Goal: Transaction & Acquisition: Purchase product/service

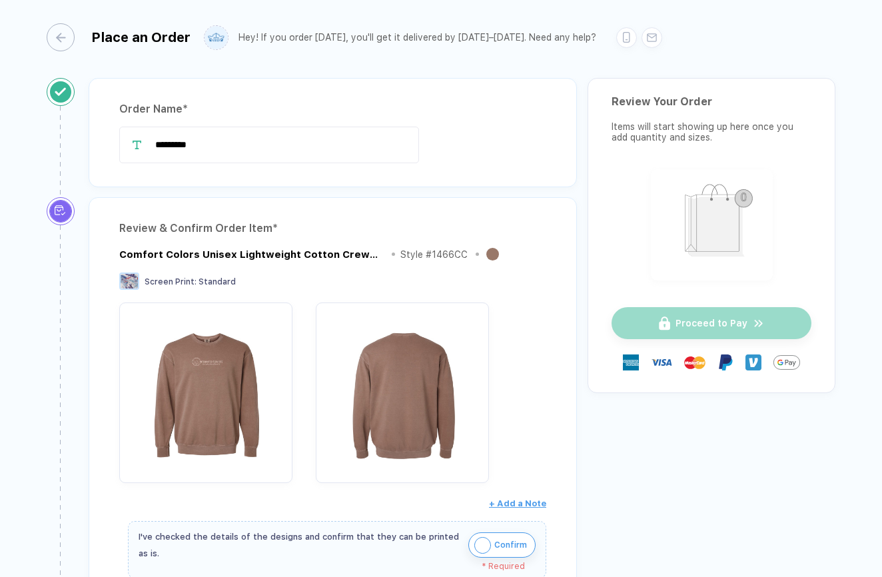
click at [154, 143] on div at bounding box center [136, 145] width 35 height 37
click at [154, 147] on div at bounding box center [136, 145] width 35 height 37
click at [157, 144] on input "*********" at bounding box center [269, 145] width 300 height 37
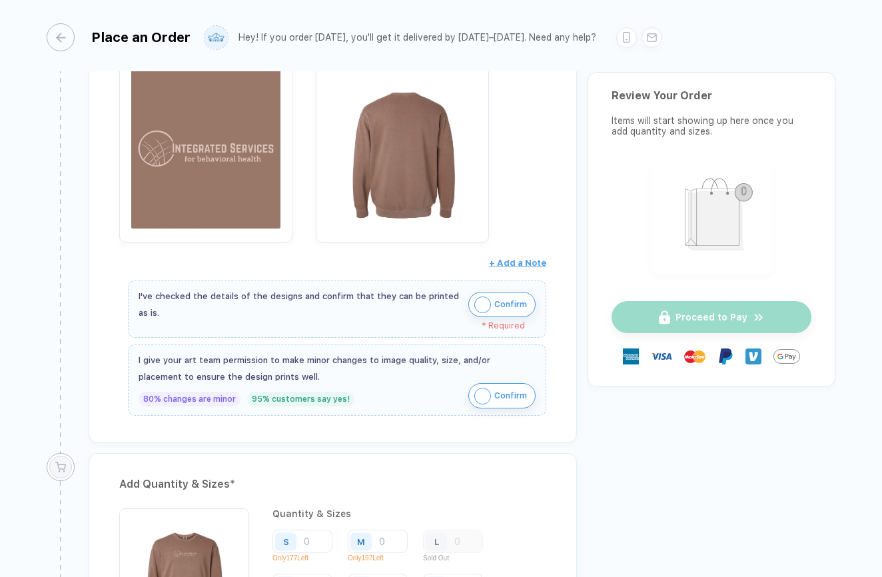
scroll to position [340, 0]
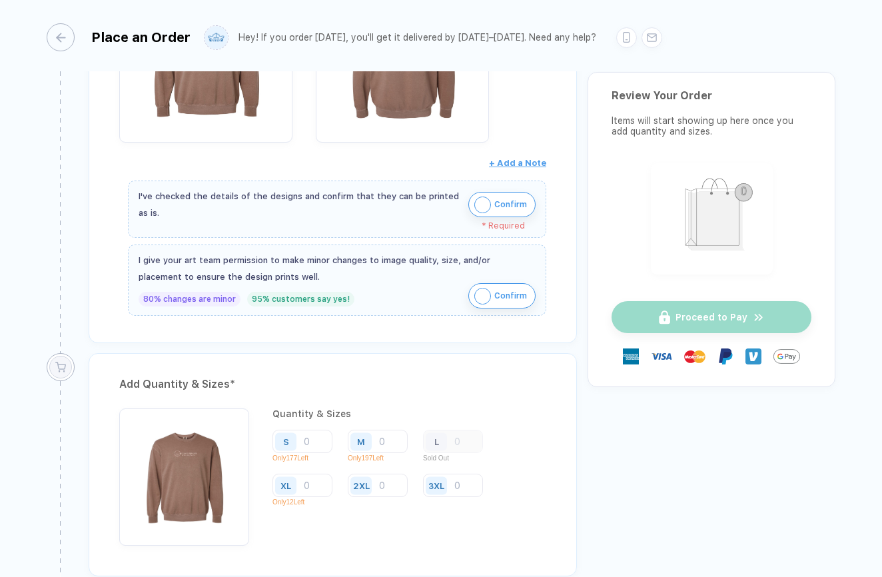
type input "**********"
click at [480, 200] on img "button" at bounding box center [482, 205] width 17 height 17
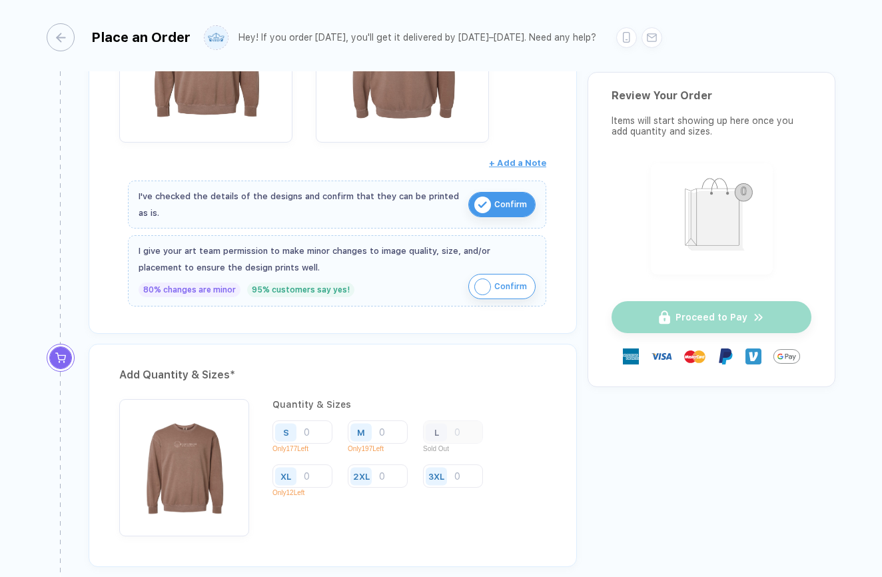
click at [479, 280] on img "button" at bounding box center [482, 286] width 17 height 17
click at [314, 429] on input "number" at bounding box center [302, 431] width 60 height 23
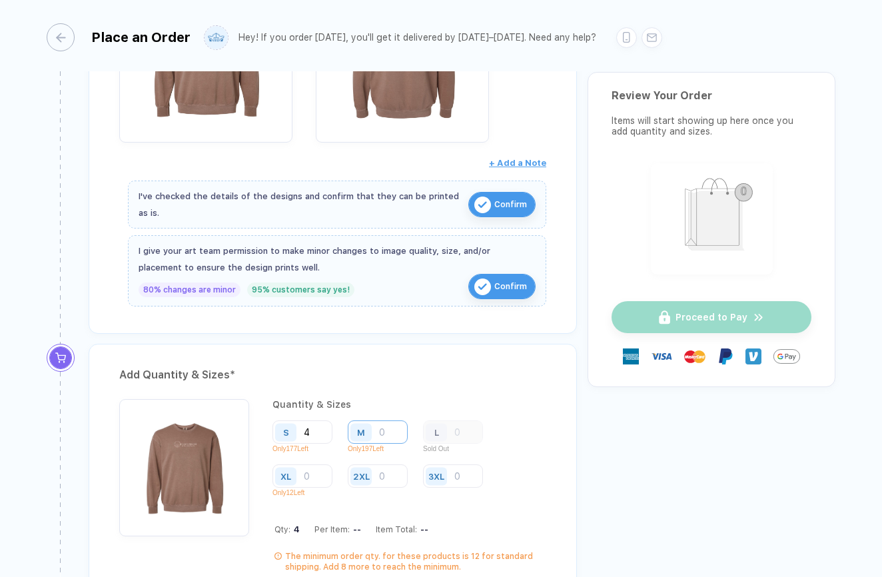
type input "4"
click at [390, 430] on input "number" at bounding box center [378, 431] width 60 height 23
type input "4"
click at [453, 429] on div "L" at bounding box center [438, 431] width 31 height 23
click at [316, 474] on input "number" at bounding box center [302, 475] width 60 height 23
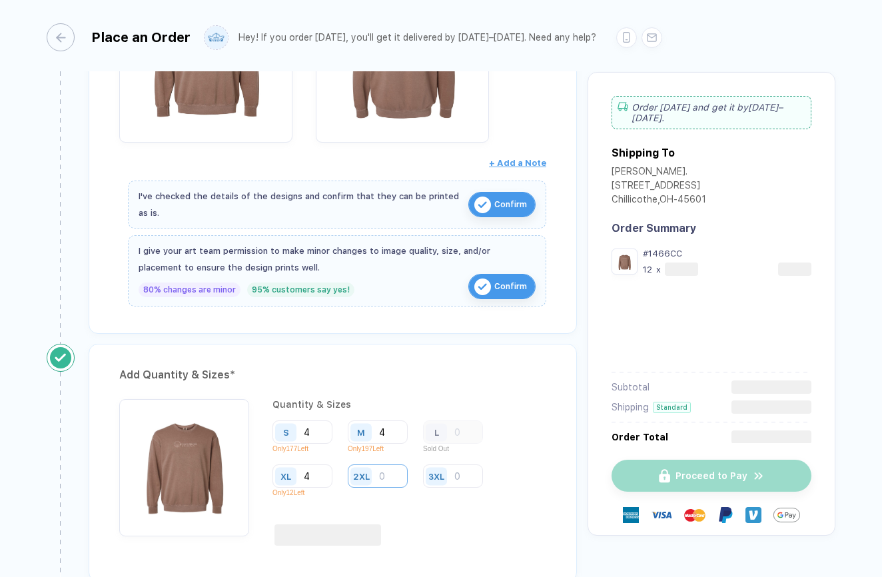
type input "4"
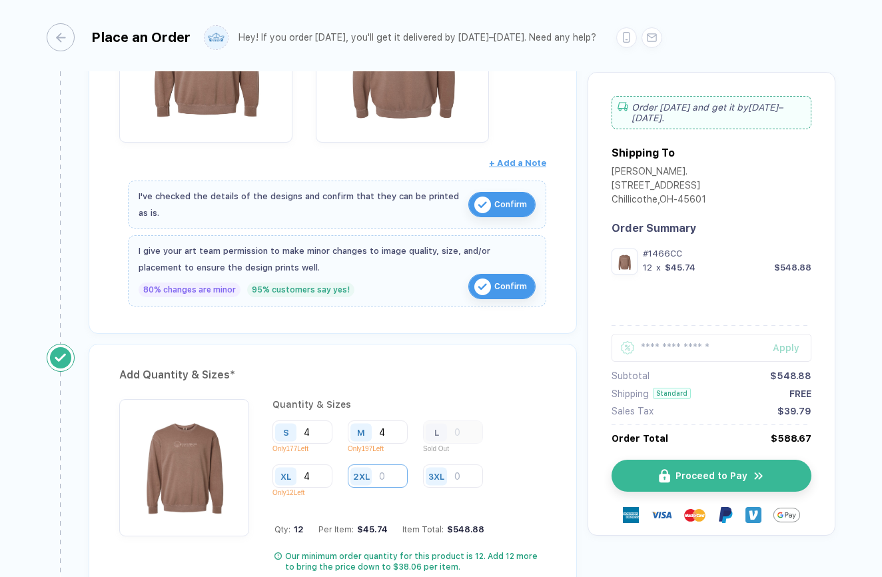
click at [392, 476] on input "number" at bounding box center [378, 475] width 60 height 23
type input "2"
click at [396, 502] on div "2XL 2" at bounding box center [383, 483] width 70 height 39
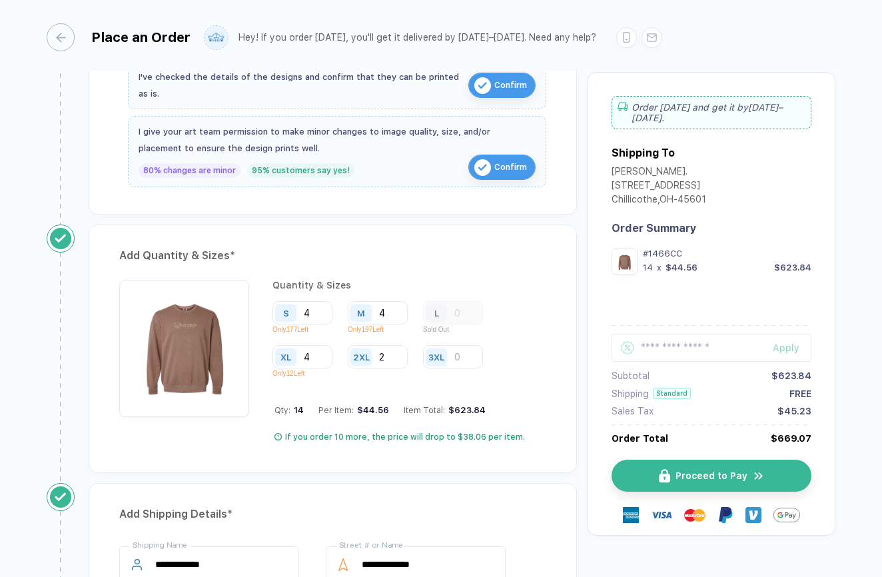
scroll to position [459, 0]
click at [320, 313] on input "4" at bounding box center [302, 313] width 60 height 23
type input "3"
click at [387, 314] on input "4" at bounding box center [378, 313] width 60 height 23
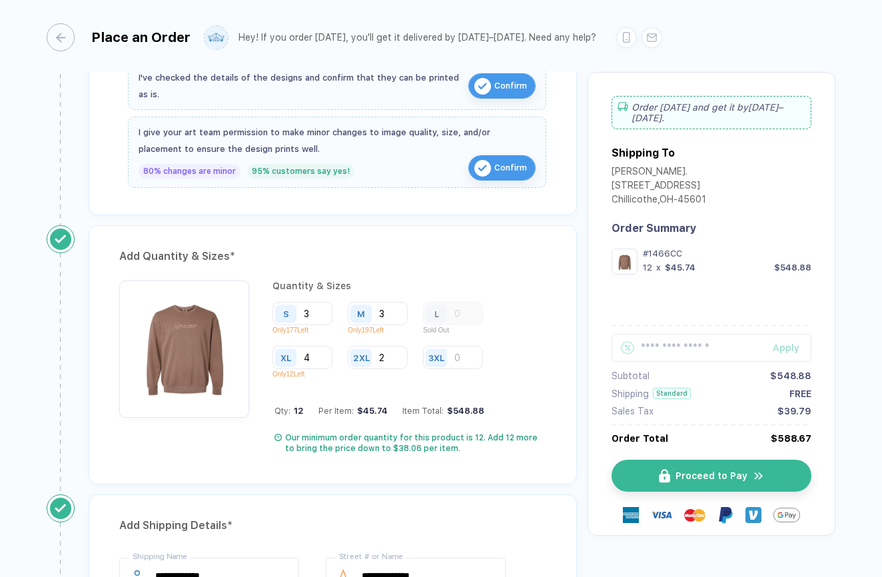
type input "3"
click at [402, 385] on div "Quantity & Sizes S 3 Only 177 Left M 3 Only 197 Left L Sold Out XL 4 Only 12 Le…" at bounding box center [409, 366] width 274 height 173
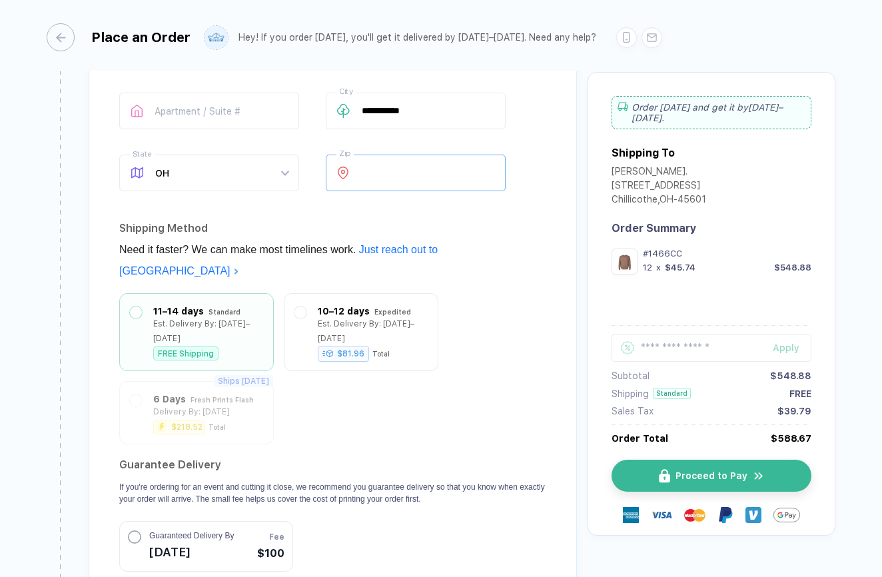
scroll to position [987, 0]
click at [412, 312] on div "Est. Delivery By: [DATE]–[DATE]" at bounding box center [373, 326] width 110 height 29
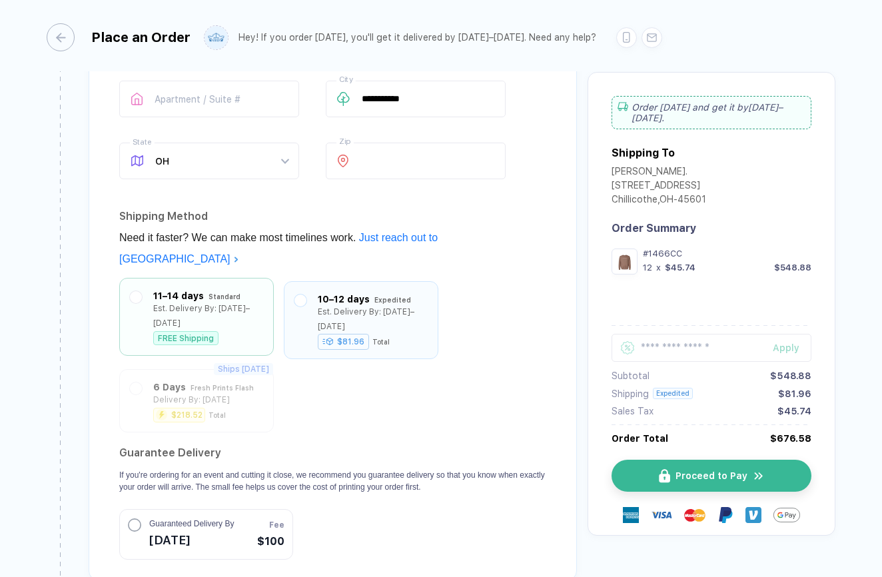
click at [146, 298] on div "11–14 days Standard Est. Delivery By: [DATE]–[DATE] FREE Shipping" at bounding box center [196, 316] width 133 height 57
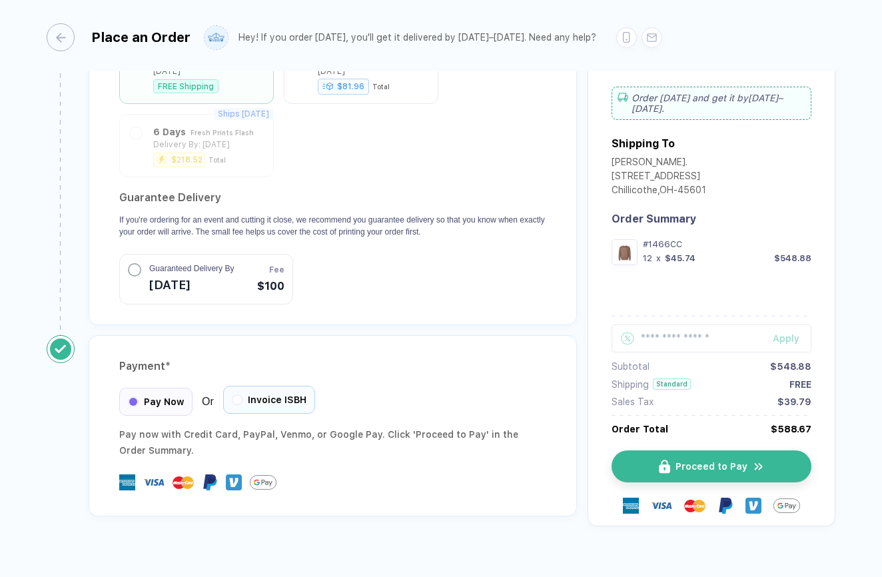
scroll to position [1242, 0]
click at [230, 386] on div "Invoice ISBH" at bounding box center [269, 400] width 92 height 28
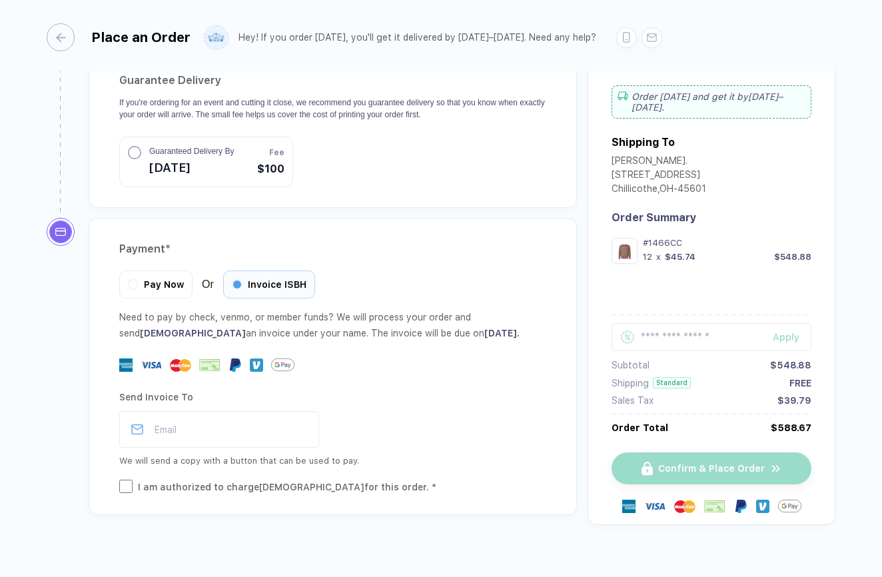
scroll to position [1358, 0]
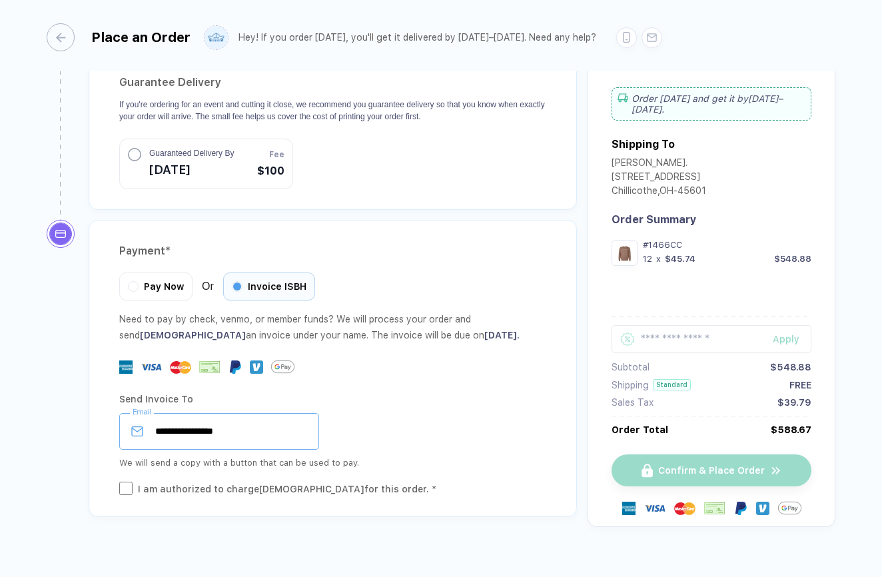
type input "**********"
click at [416, 413] on div "**********" at bounding box center [332, 431] width 427 height 37
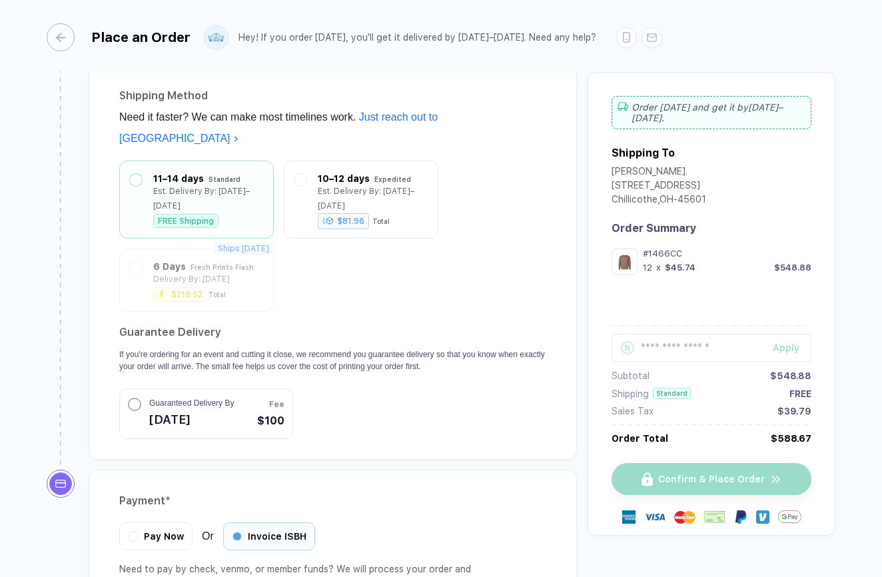
scroll to position [1070, 0]
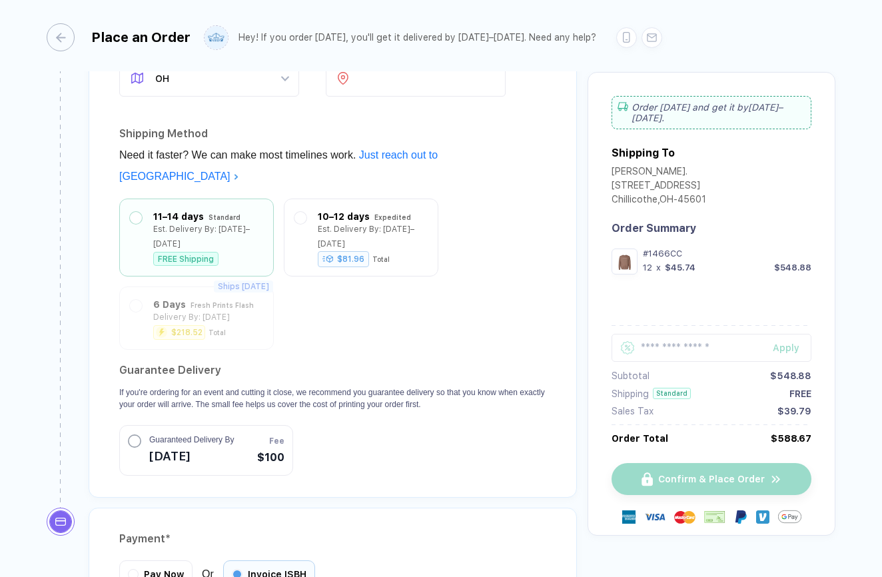
click at [133, 435] on circle "button" at bounding box center [135, 441] width 12 height 12
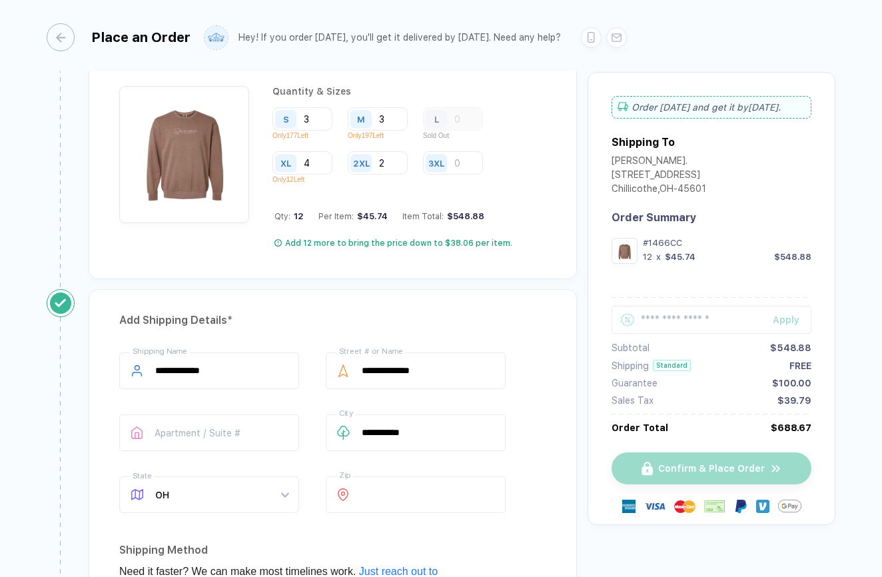
scroll to position [653, 0]
drag, startPoint x: 444, startPoint y: 371, endPoint x: 346, endPoint y: 372, distance: 98.6
click at [346, 372] on div "**********" at bounding box center [416, 371] width 180 height 37
type input "**********"
click at [531, 457] on div "**********" at bounding box center [332, 436] width 427 height 166
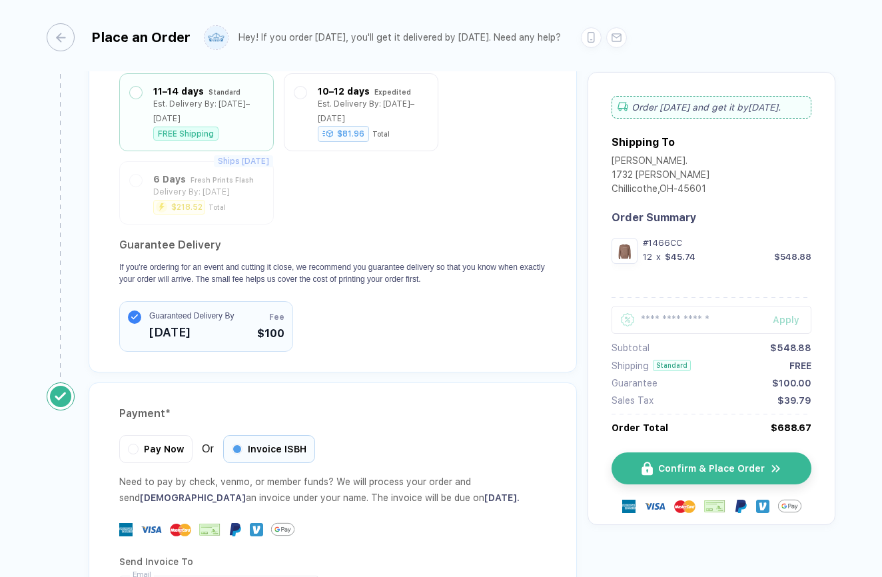
scroll to position [1202, 0]
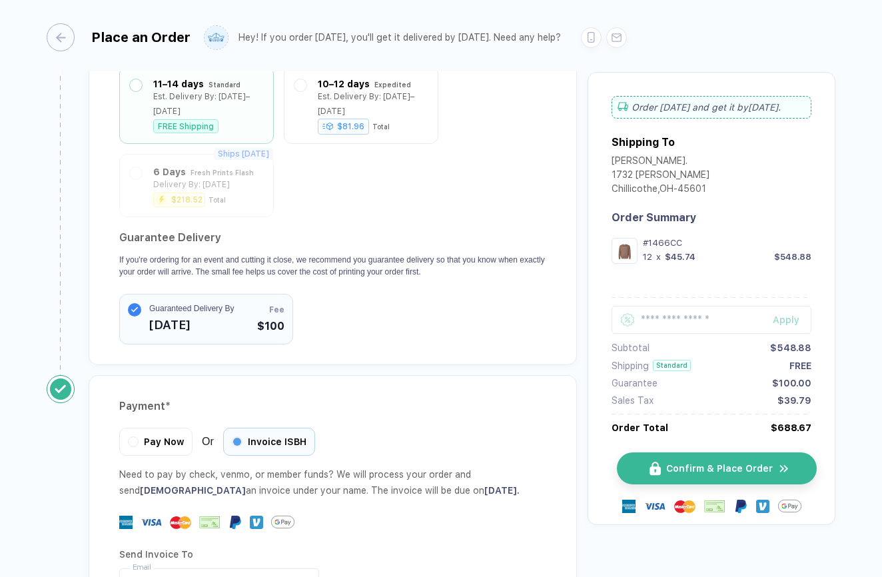
click at [663, 468] on button "Confirm & Place Order" at bounding box center [717, 468] width 200 height 32
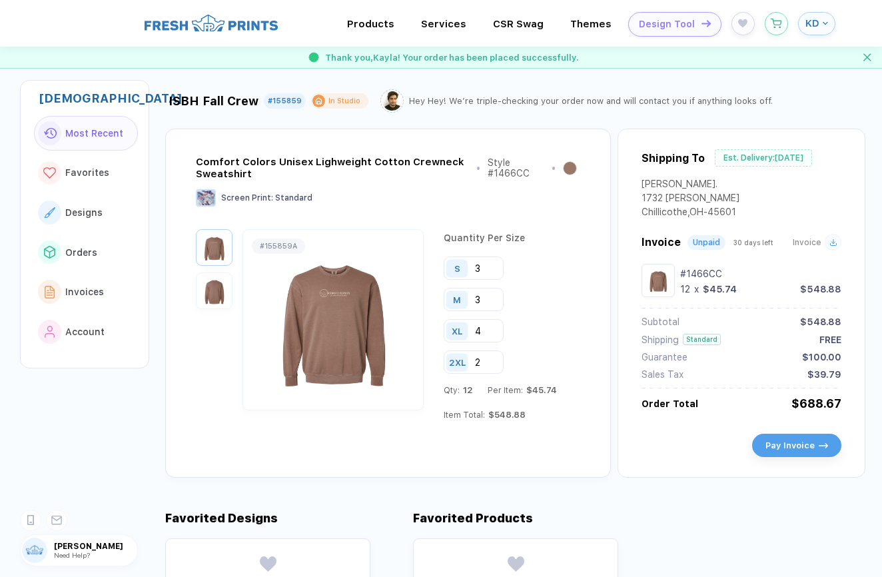
click at [819, 23] on span "KD" at bounding box center [812, 23] width 14 height 12
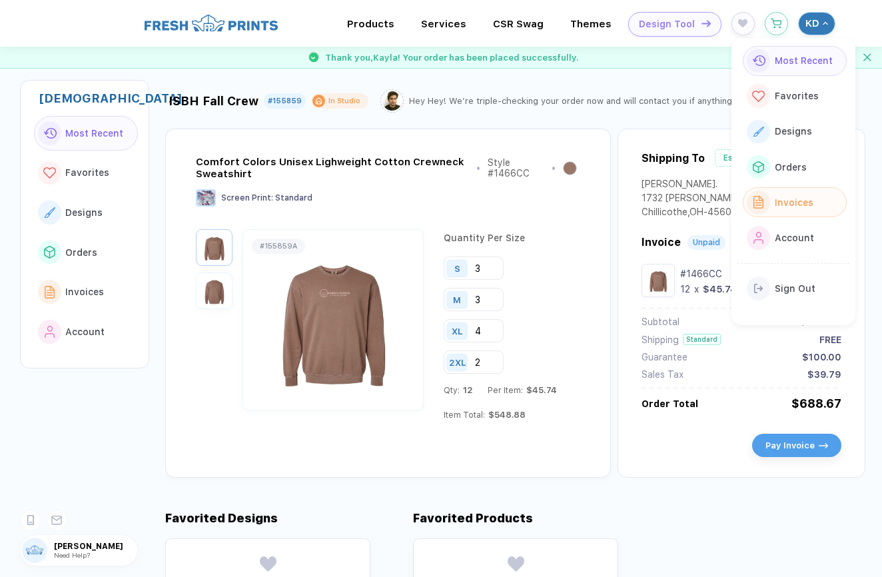
click at [801, 197] on span "Invoices" at bounding box center [794, 202] width 39 height 11
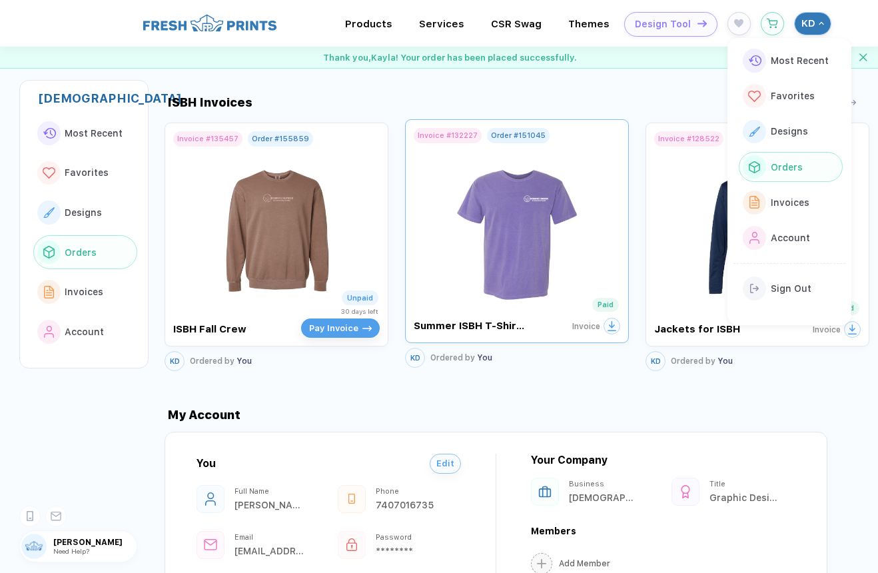
scroll to position [0, 5]
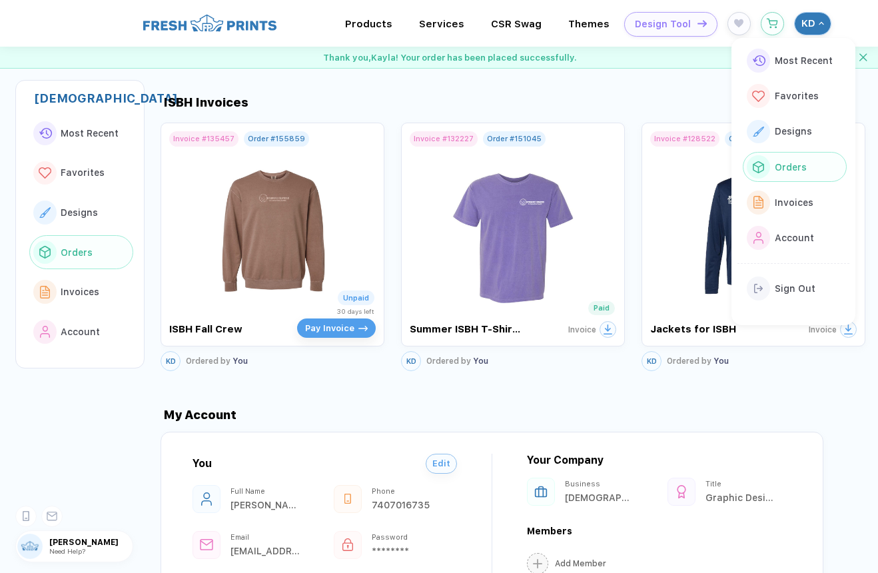
click at [589, 408] on div "My Account" at bounding box center [517, 415] width 713 height 14
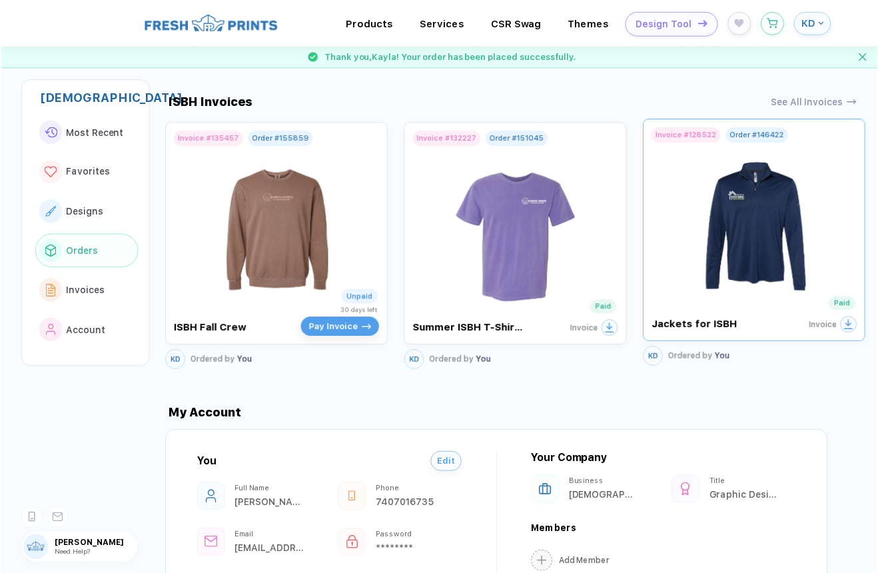
scroll to position [0, 0]
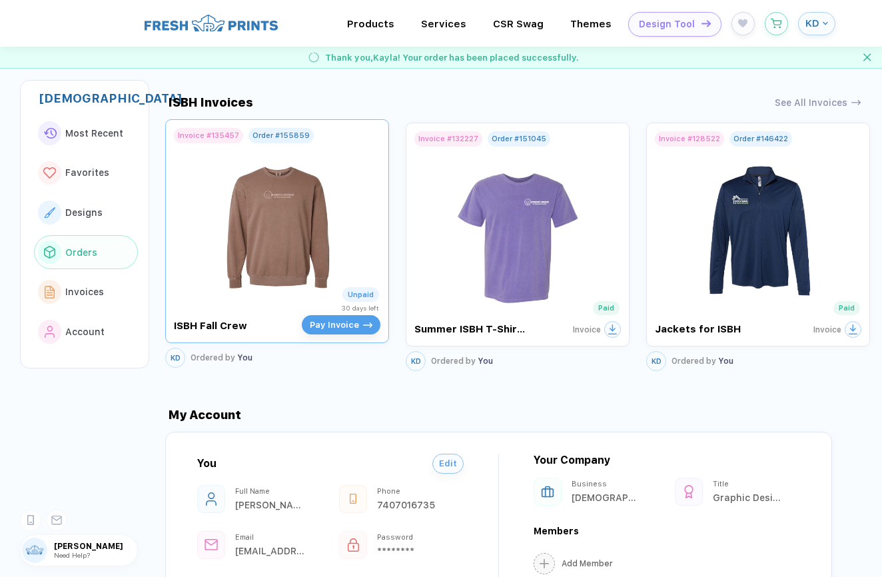
click at [282, 223] on img at bounding box center [278, 221] width 150 height 157
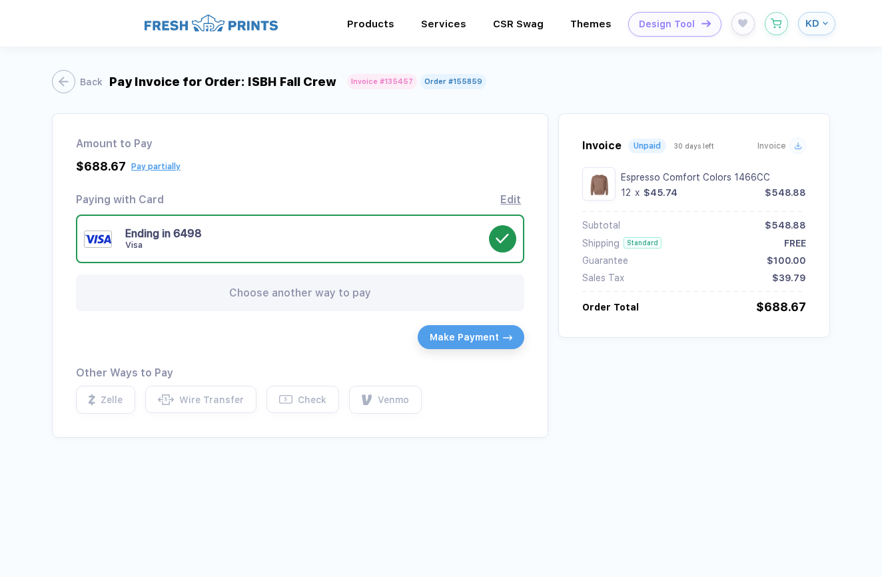
click at [606, 183] on img "button" at bounding box center [599, 184] width 27 height 27
click at [641, 430] on div "Amount to Pay $688.67 Pay partially Visa MasterCard Union Pay American Express …" at bounding box center [441, 275] width 778 height 324
click at [52, 89] on div "button" at bounding box center [56, 81] width 23 height 23
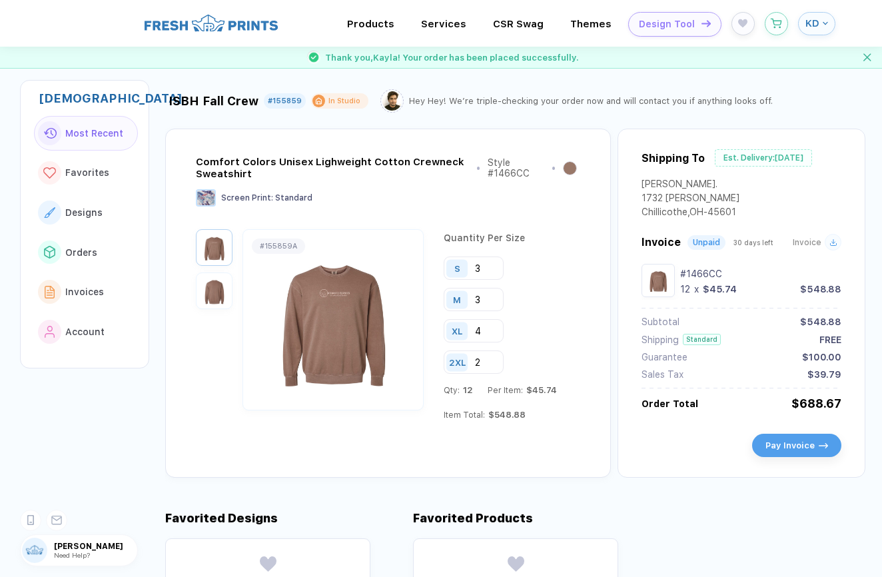
click at [216, 253] on img "button" at bounding box center [214, 247] width 30 height 30
